Goal: Task Accomplishment & Management: Use online tool/utility

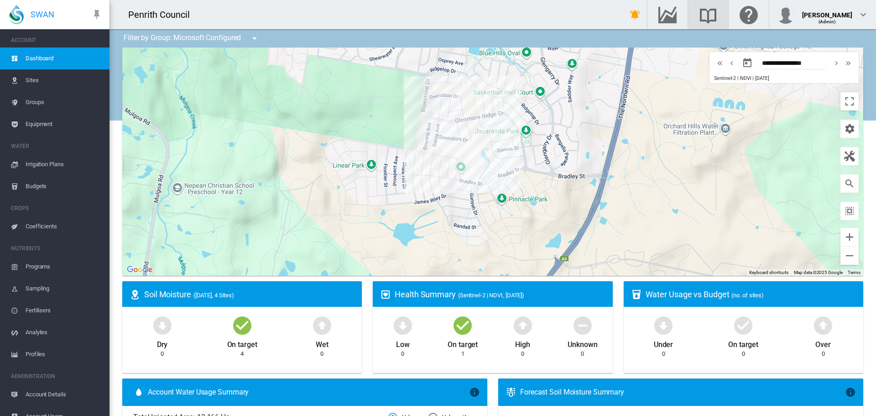
click at [34, 81] on span "Sites" at bounding box center [64, 80] width 77 height 22
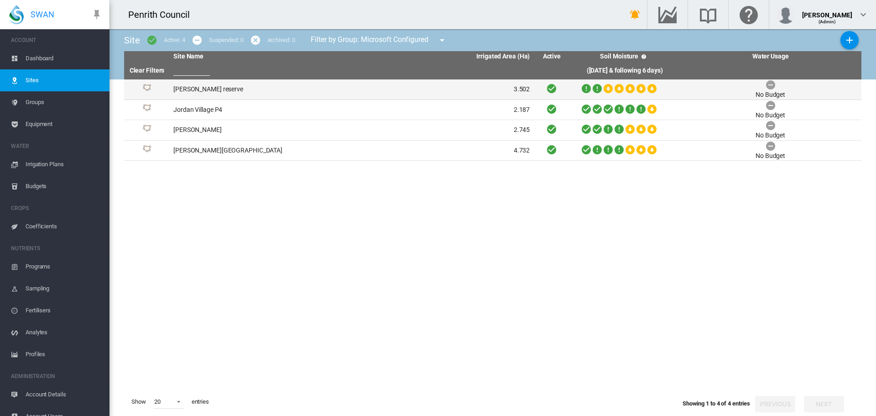
click at [187, 86] on td "[PERSON_NAME] reserve" at bounding box center [261, 89] width 182 height 20
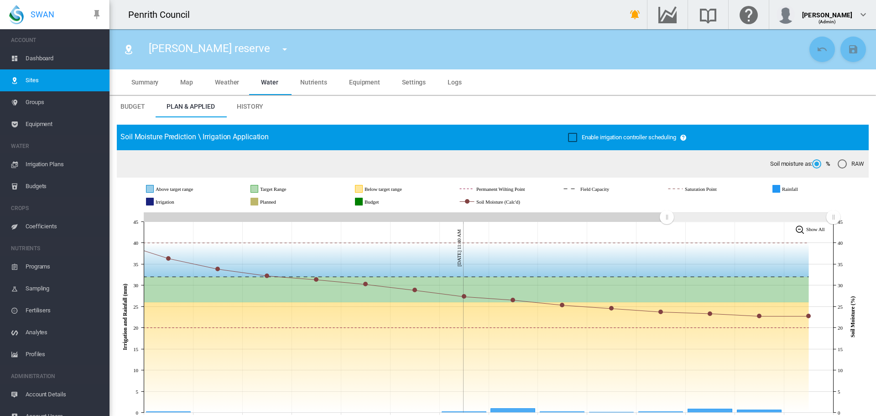
click at [35, 56] on span "Dashboard" at bounding box center [64, 58] width 77 height 22
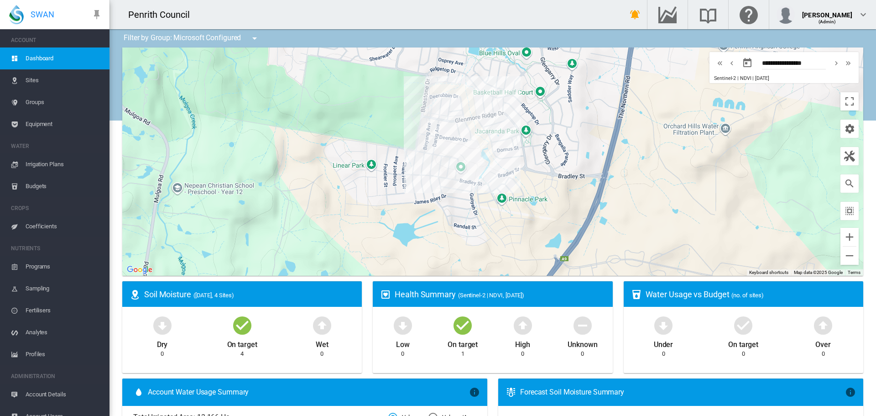
click at [42, 167] on span "Irrigation Plans" at bounding box center [64, 164] width 77 height 22
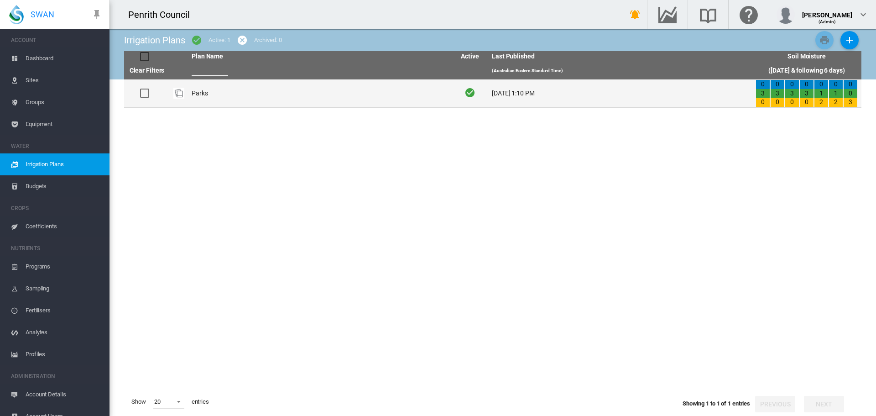
click at [201, 92] on td "Parks" at bounding box center [320, 93] width 264 height 28
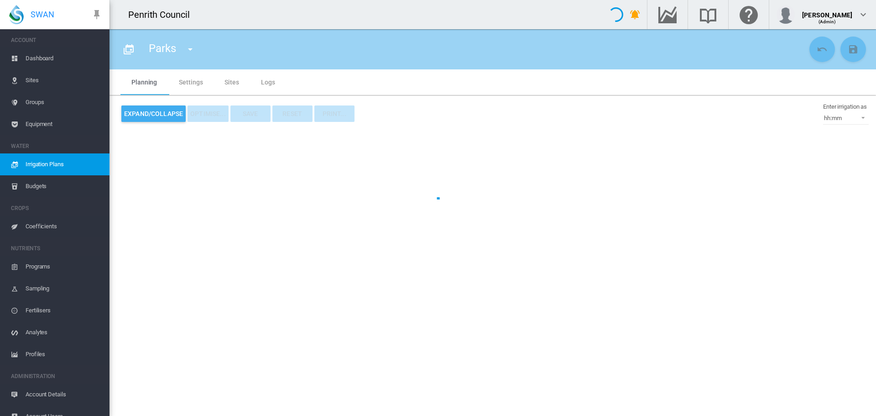
type input "*****"
type input "*"
type input "******"
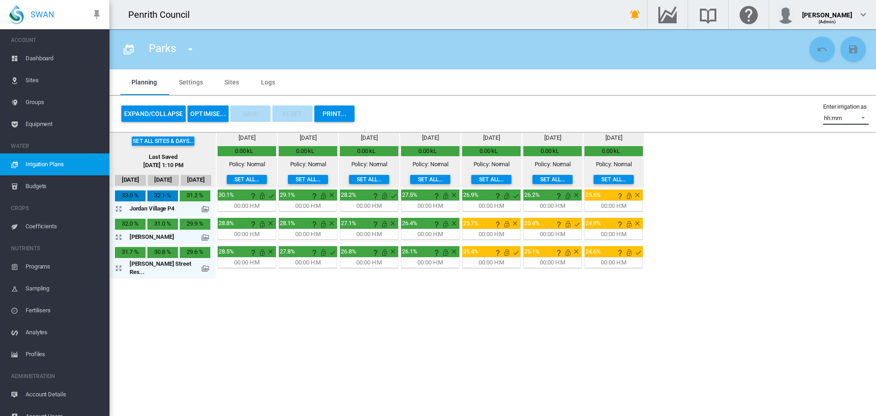
click at [865, 117] on span at bounding box center [860, 117] width 11 height 8
click at [865, 117] on md-option "hh:mm" at bounding box center [842, 118] width 62 height 22
click at [118, 205] on md-icon "icon-arrow-expand" at bounding box center [120, 208] width 11 height 11
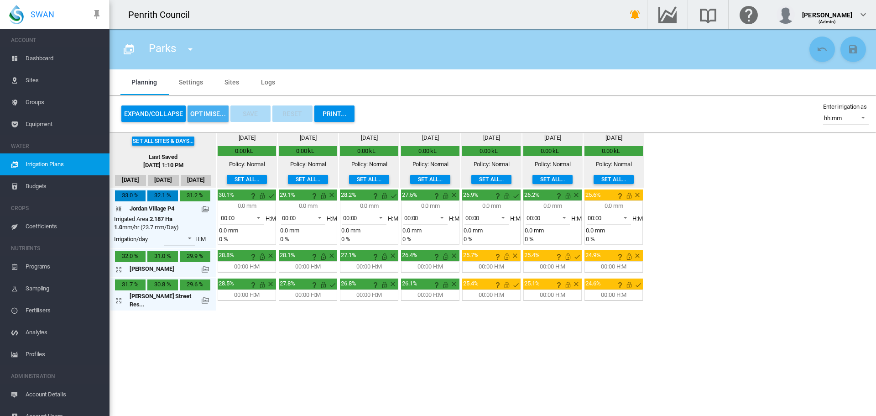
click at [204, 110] on button "OPTIMISE..." at bounding box center [208, 113] width 41 height 16
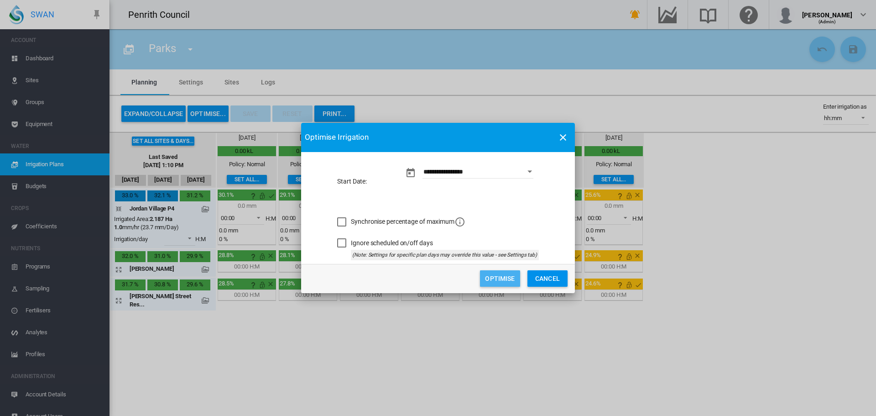
click at [508, 276] on button "Optimise" at bounding box center [500, 278] width 40 height 16
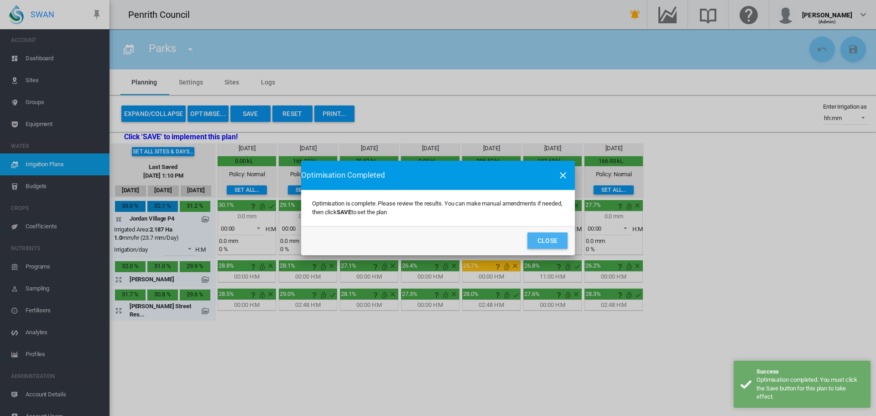
click at [540, 236] on button "Close" at bounding box center [548, 240] width 40 height 16
